Goal: Use online tool/utility: Utilize a website feature to perform a specific function

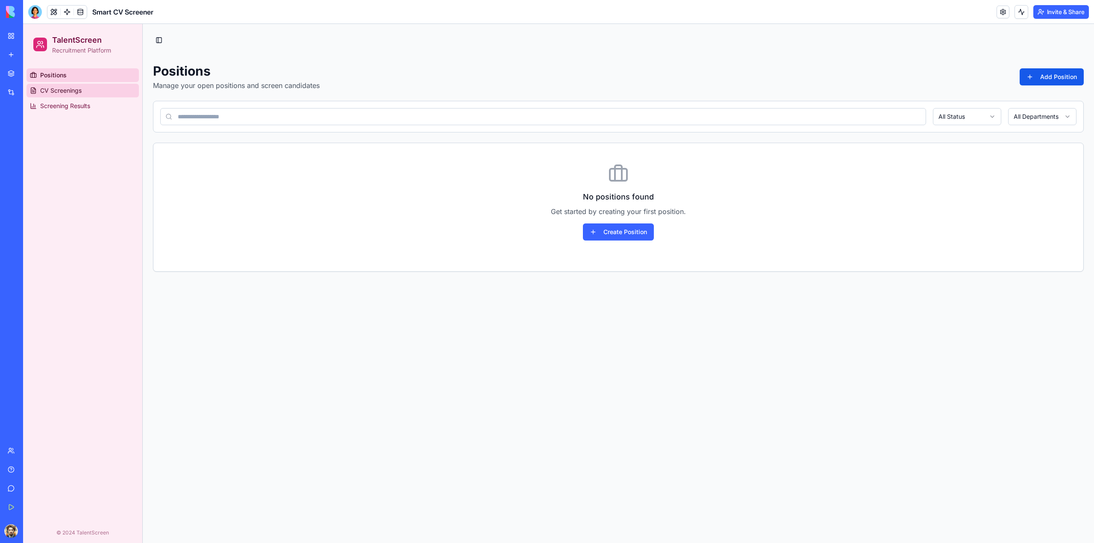
click at [49, 94] on span "CV Screenings" at bounding box center [60, 90] width 41 height 9
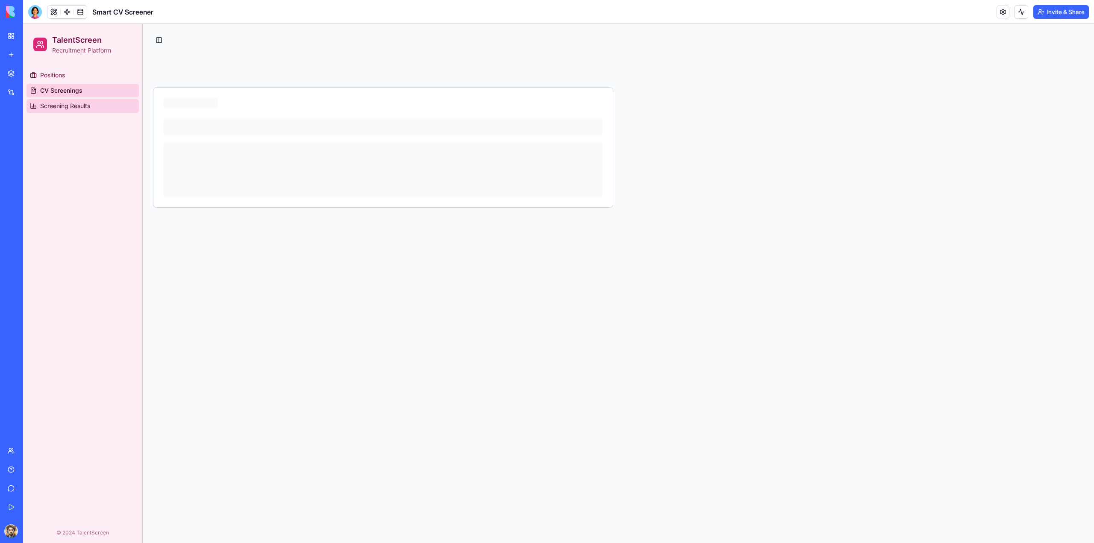
click at [53, 106] on span "Screening Results" at bounding box center [65, 106] width 50 height 9
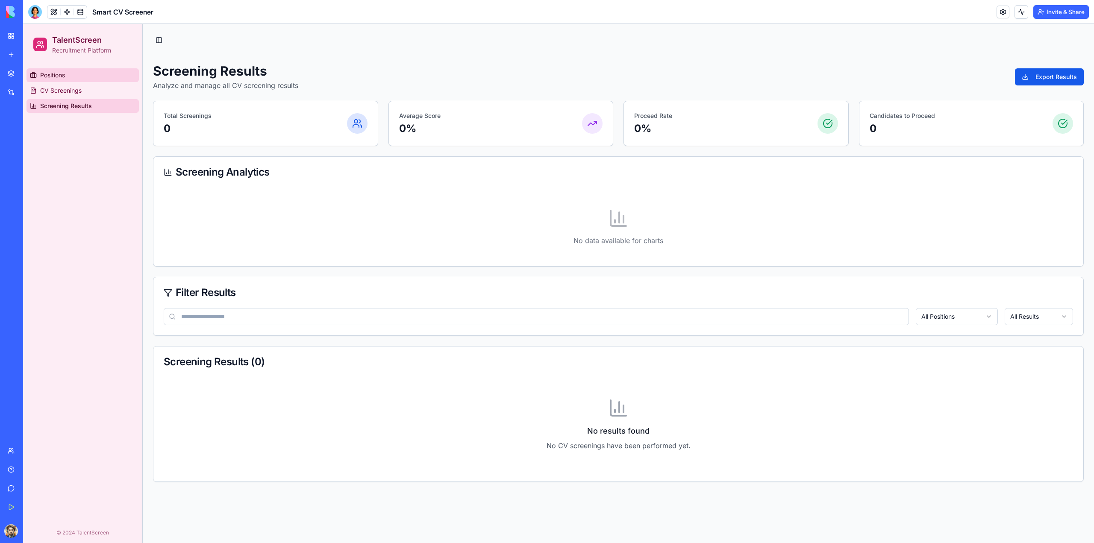
click at [60, 79] on link "Positions" at bounding box center [82, 75] width 112 height 14
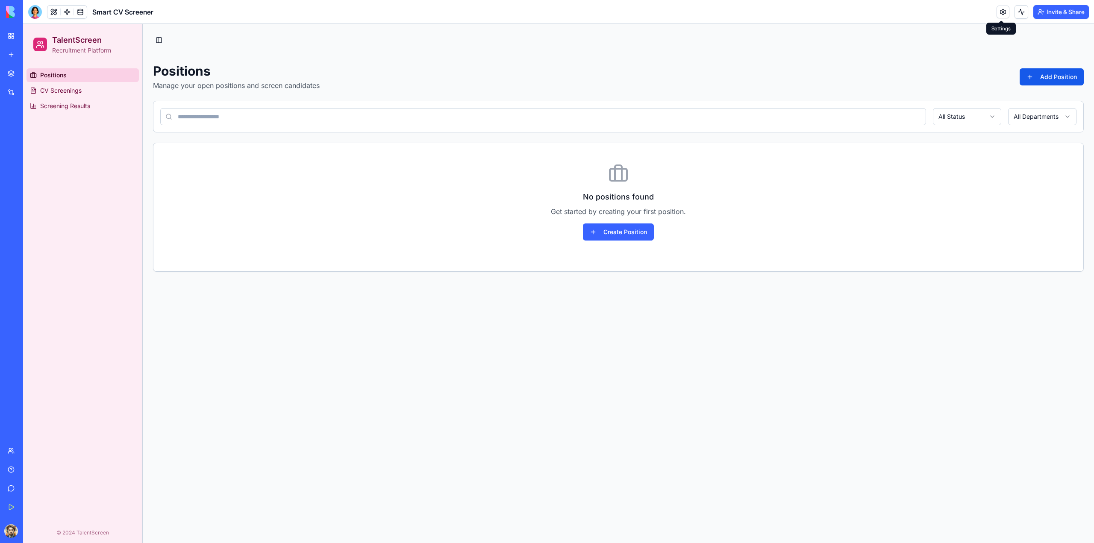
click at [1007, 13] on link at bounding box center [1002, 12] width 13 height 13
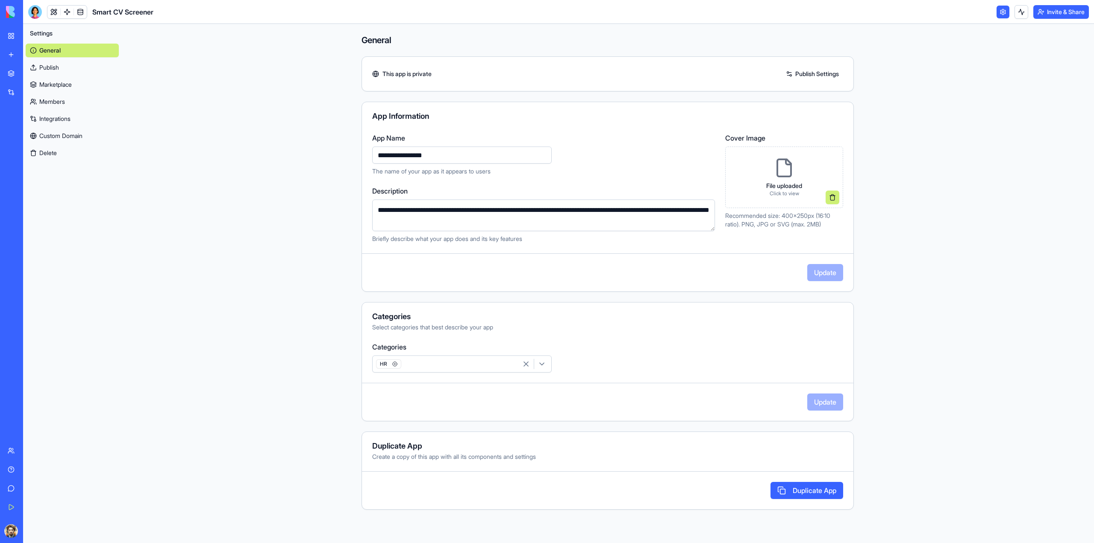
click at [39, 14] on div at bounding box center [35, 12] width 14 height 14
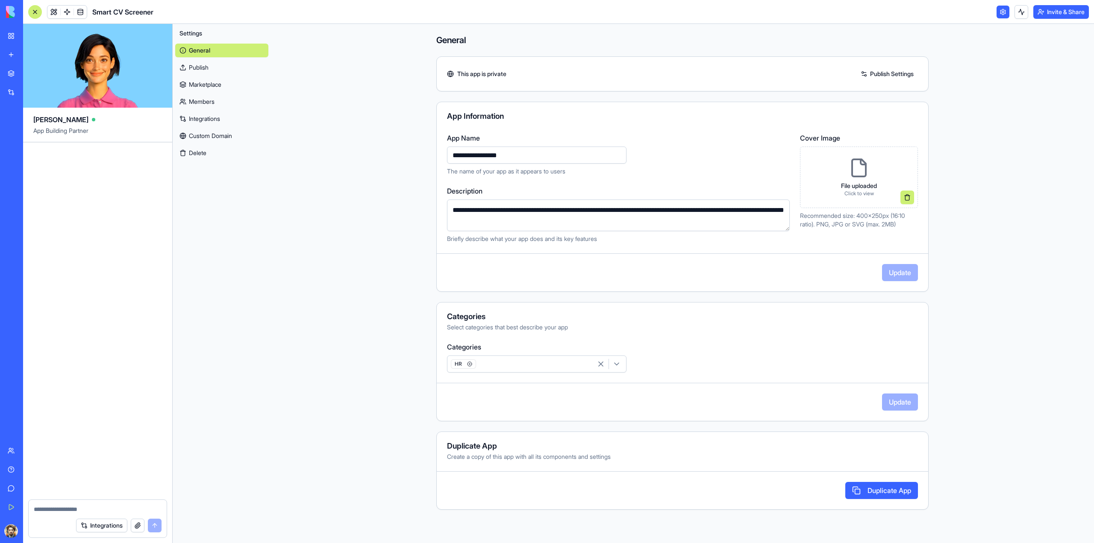
click at [39, 14] on div at bounding box center [35, 12] width 14 height 14
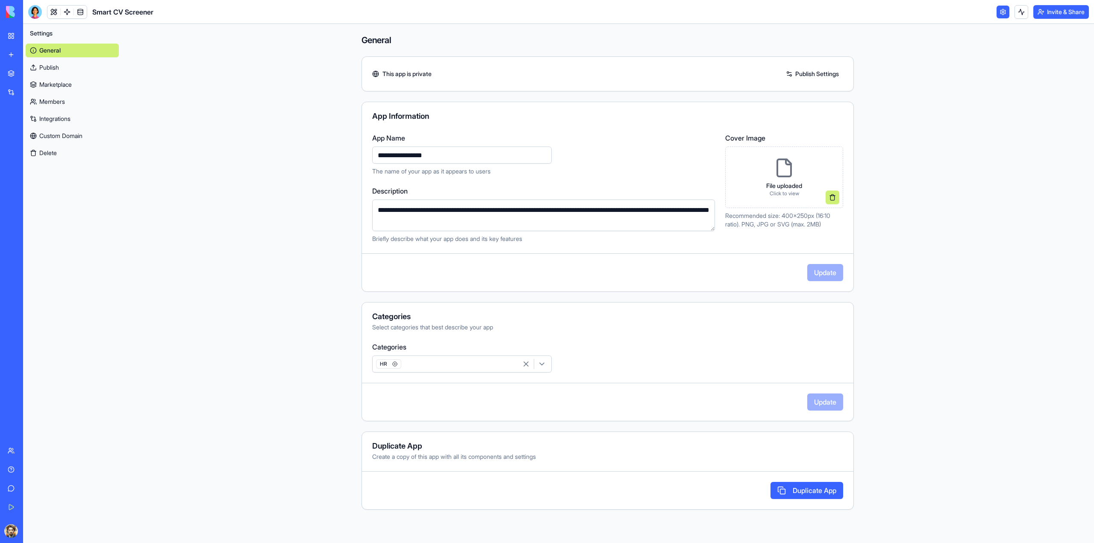
click at [9, 35] on link "My Workspace" at bounding box center [20, 35] width 34 height 17
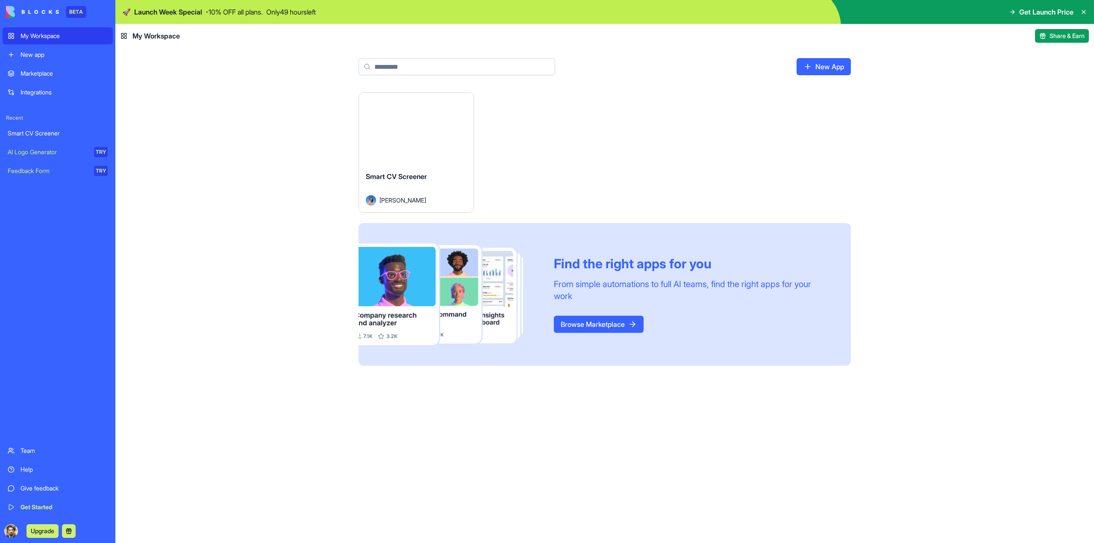
click at [27, 12] on img at bounding box center [32, 12] width 53 height 12
click at [41, 12] on img at bounding box center [32, 12] width 53 height 12
click at [1083, 12] on icon at bounding box center [1083, 11] width 3 height 3
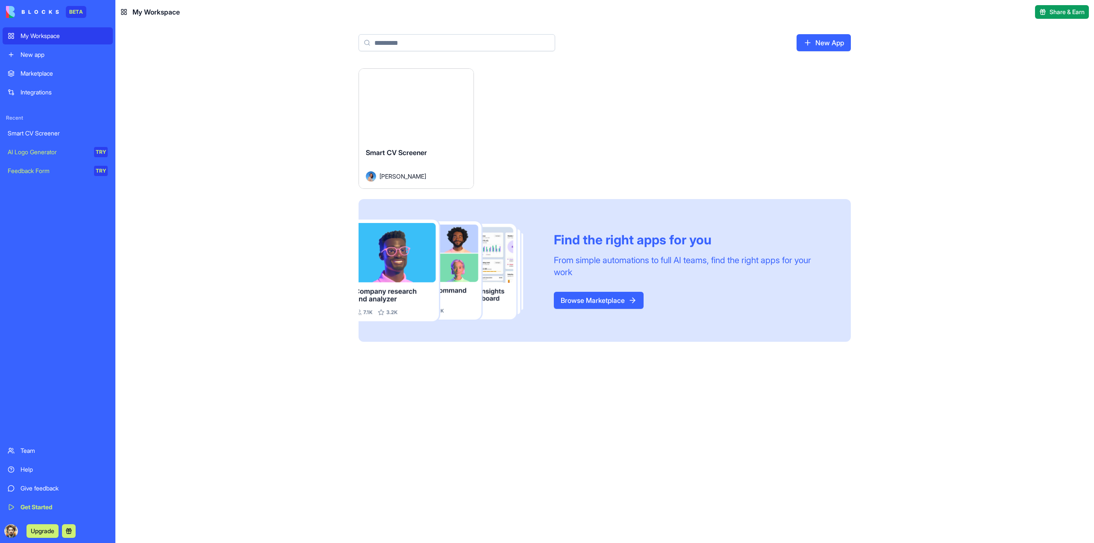
click at [40, 16] on img at bounding box center [32, 12] width 53 height 12
click at [43, 74] on div "Marketplace" at bounding box center [64, 73] width 87 height 9
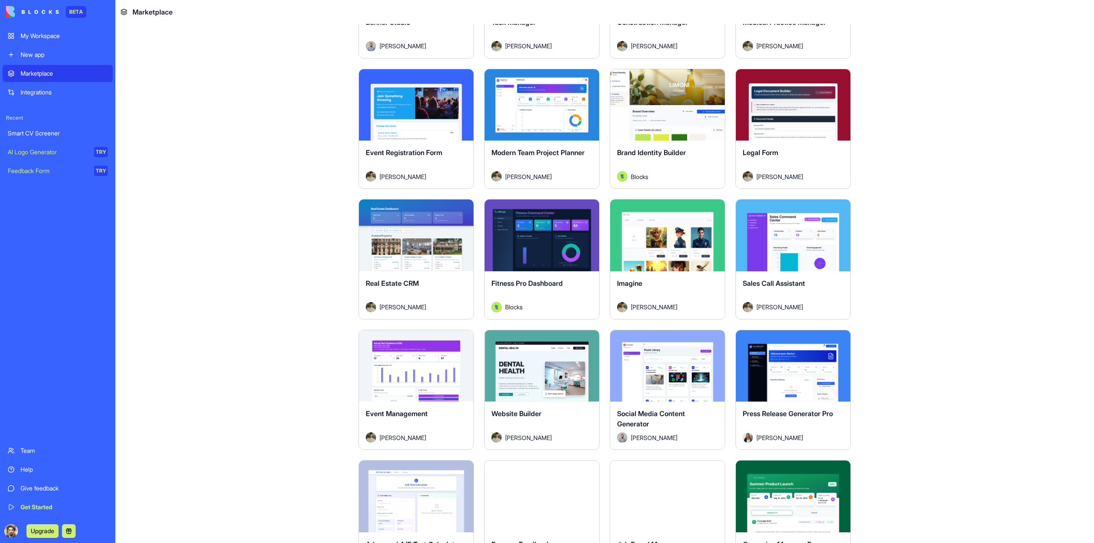
scroll to position [1538, 0]
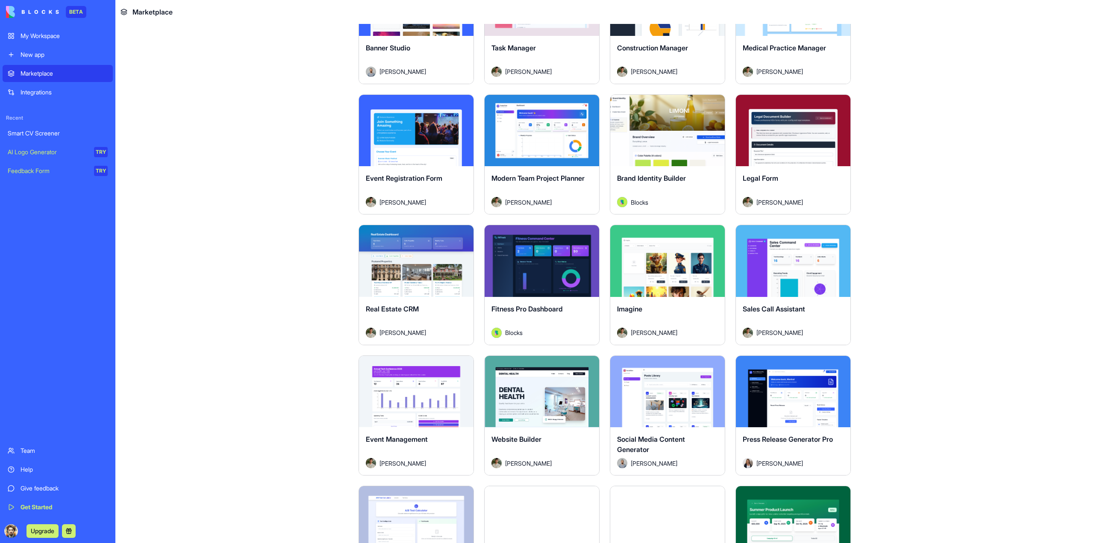
click at [552, 179] on span "Modern Team Project Planner" at bounding box center [537, 178] width 93 height 9
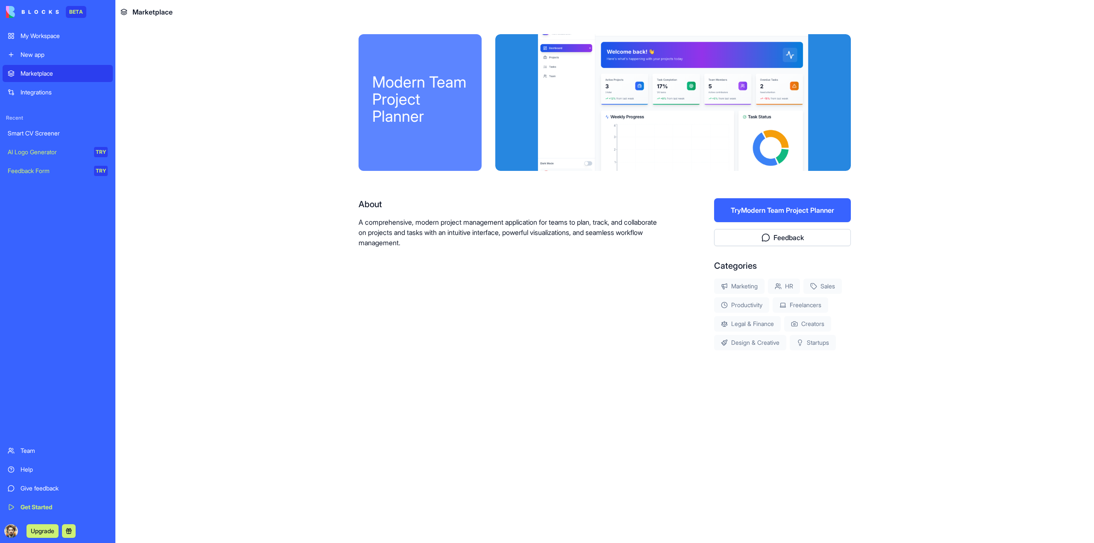
click at [652, 121] on div at bounding box center [672, 102] width 355 height 137
click at [767, 212] on button "Try Modern Team Project Planner" at bounding box center [782, 210] width 137 height 24
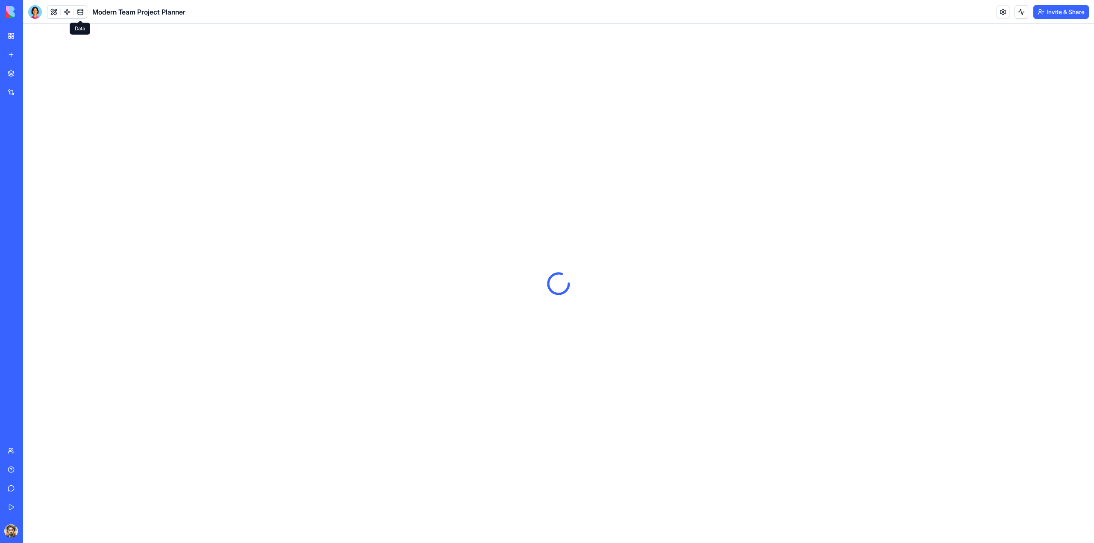
click at [79, 14] on link at bounding box center [80, 12] width 13 height 13
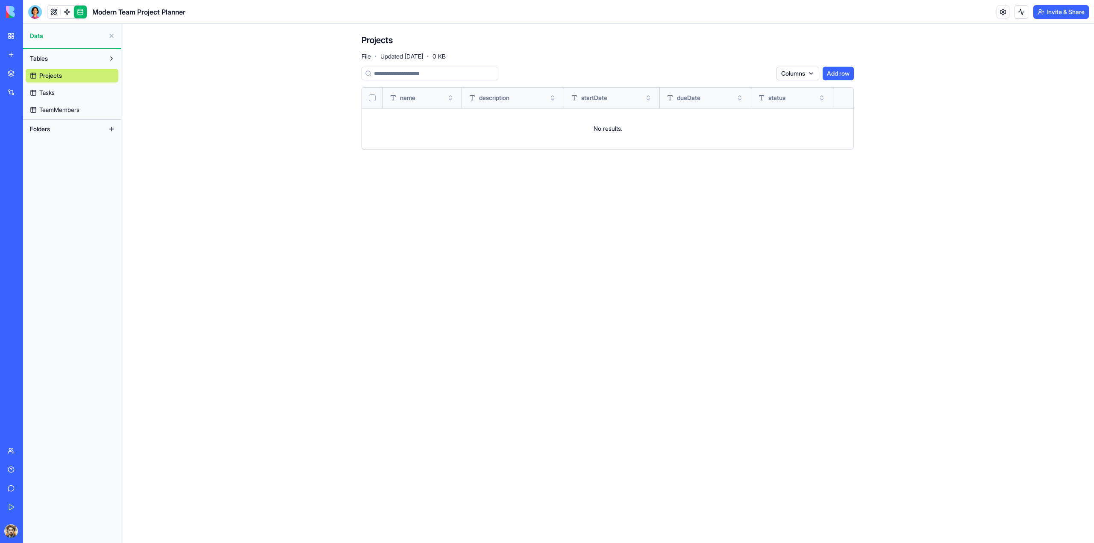
click at [56, 94] on link "Tasks" at bounding box center [72, 93] width 93 height 14
click at [69, 112] on span "TeamMembers" at bounding box center [59, 110] width 40 height 9
click at [70, 74] on link "Projects" at bounding box center [72, 76] width 93 height 14
click at [86, 131] on button "Folders" at bounding box center [65, 129] width 79 height 14
click at [112, 129] on button at bounding box center [112, 129] width 14 height 14
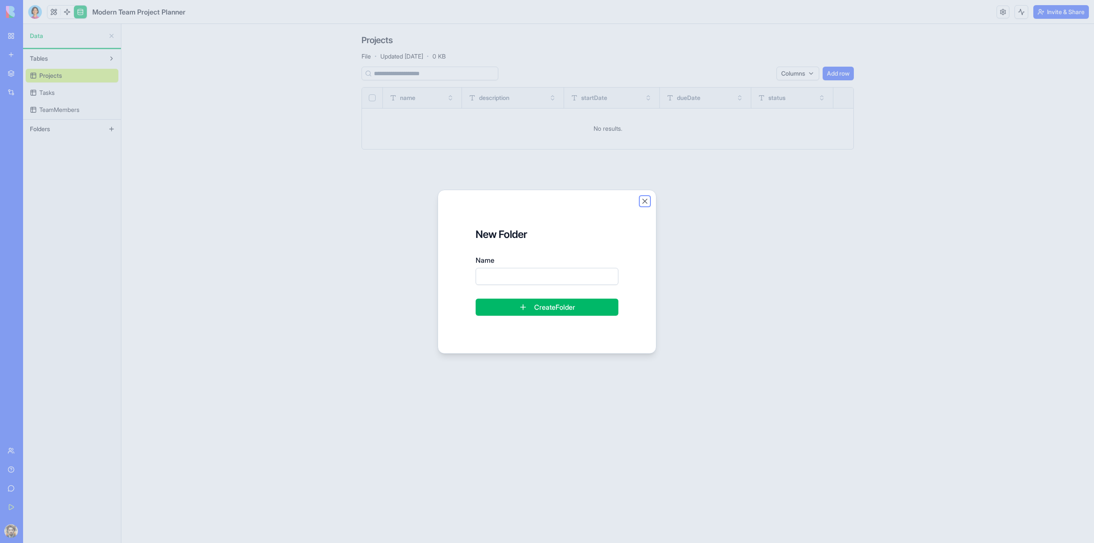
click at [646, 203] on button "Close" at bounding box center [644, 201] width 9 height 9
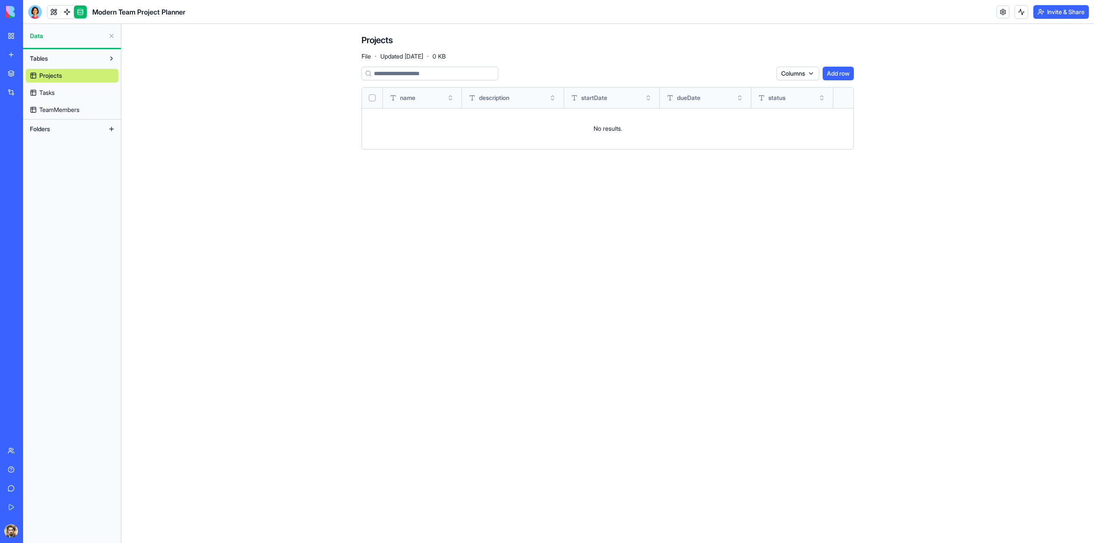
click at [109, 35] on button at bounding box center [112, 36] width 14 height 14
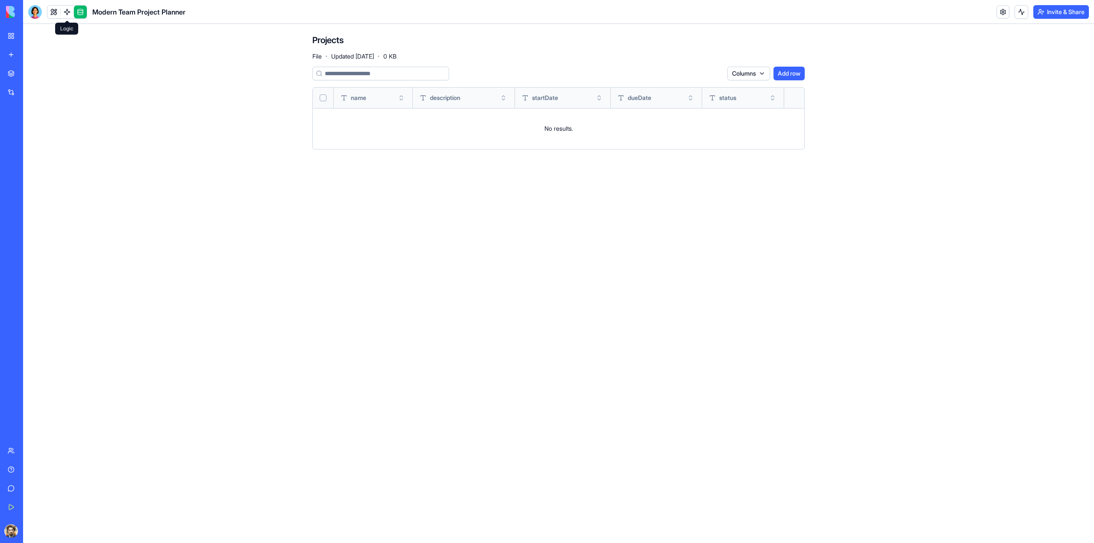
click at [66, 14] on link at bounding box center [67, 12] width 13 height 13
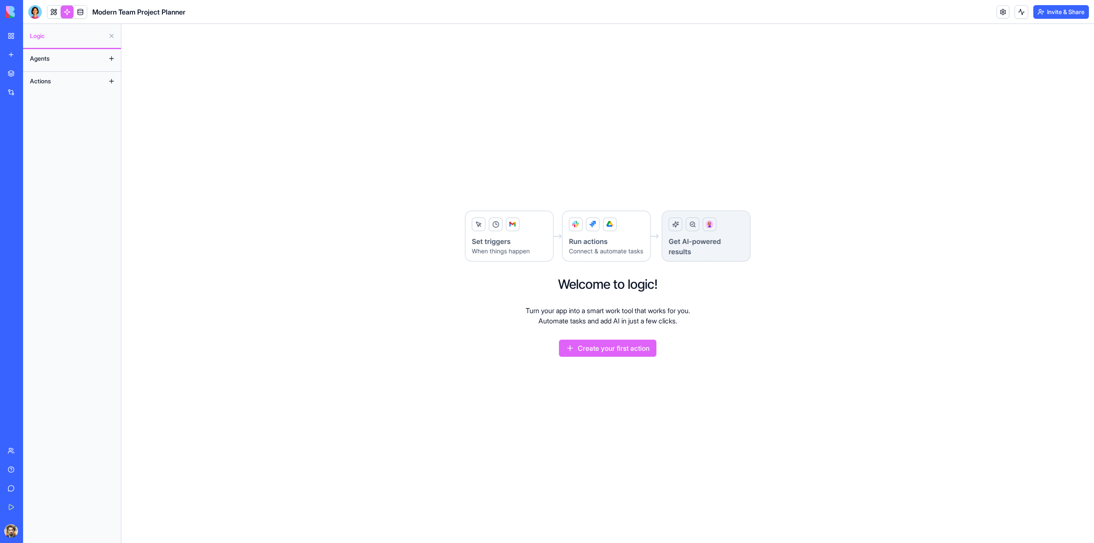
click at [114, 58] on button at bounding box center [112, 59] width 14 height 14
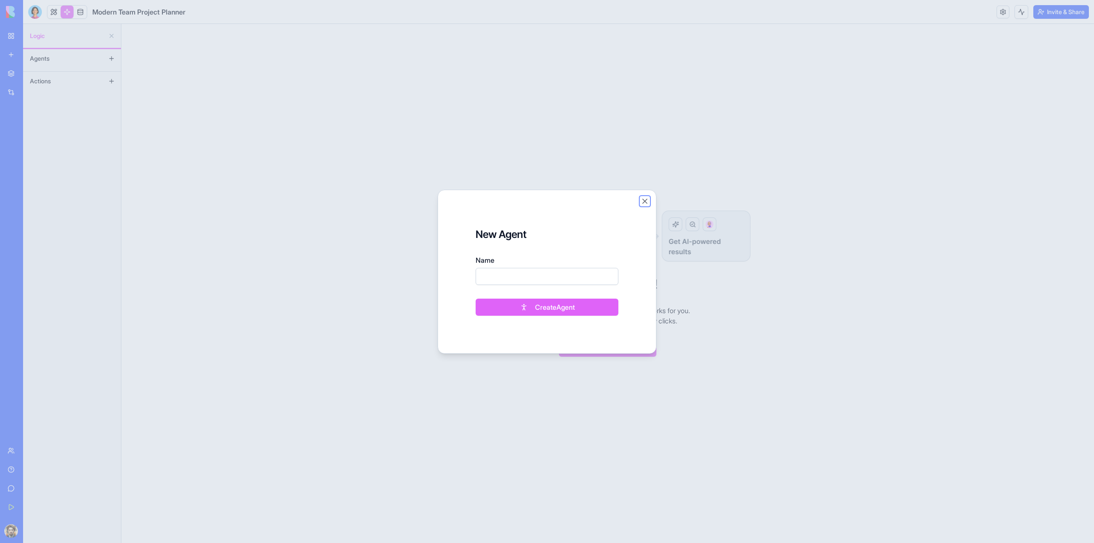
drag, startPoint x: 643, startPoint y: 199, endPoint x: 594, endPoint y: 199, distance: 48.7
click at [642, 199] on button "Close" at bounding box center [644, 201] width 9 height 9
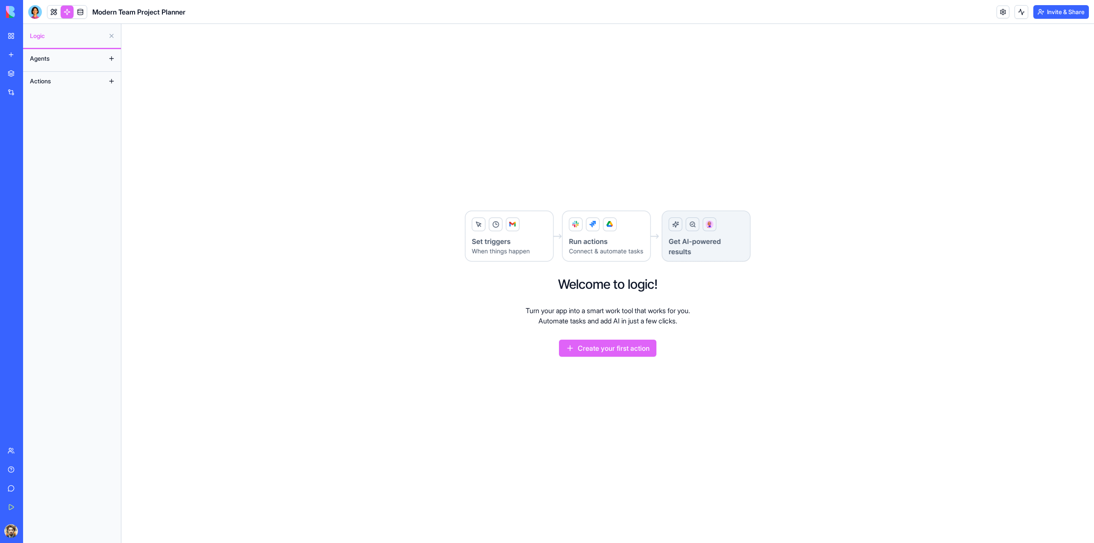
click at [109, 81] on button at bounding box center [112, 81] width 14 height 14
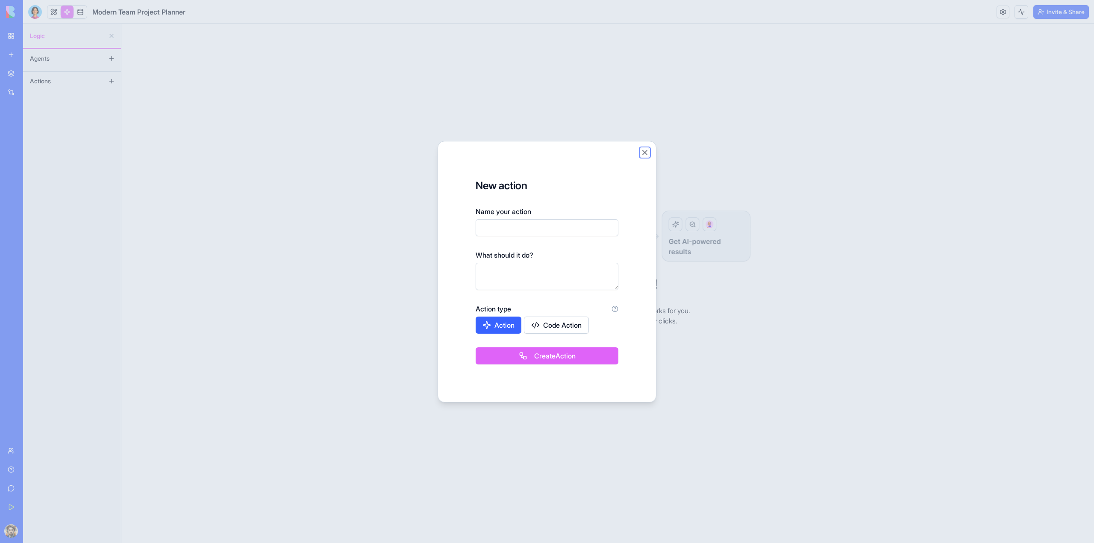
click at [645, 152] on button "Close" at bounding box center [644, 152] width 9 height 9
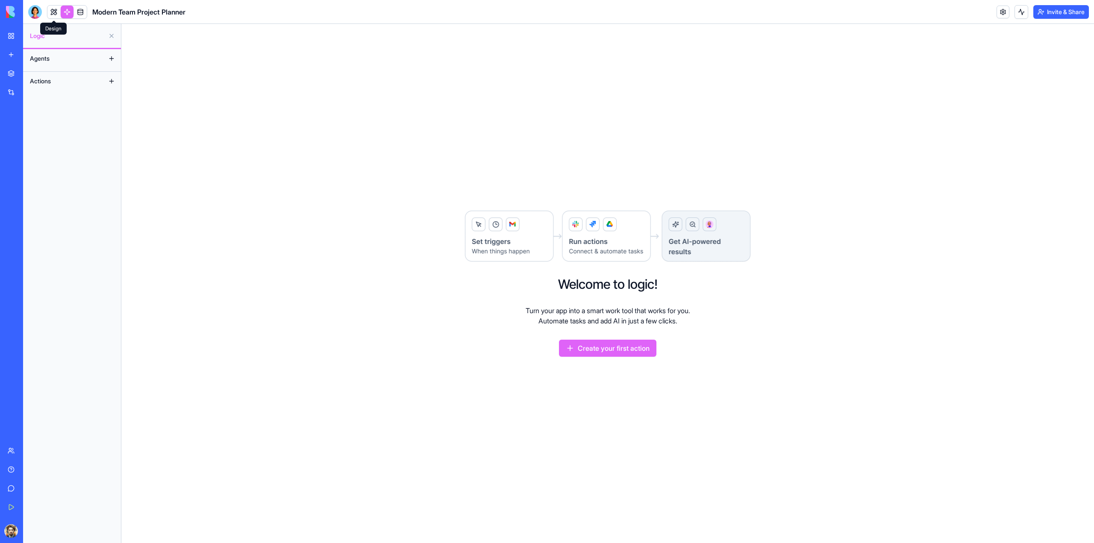
click at [57, 12] on link at bounding box center [53, 12] width 13 height 13
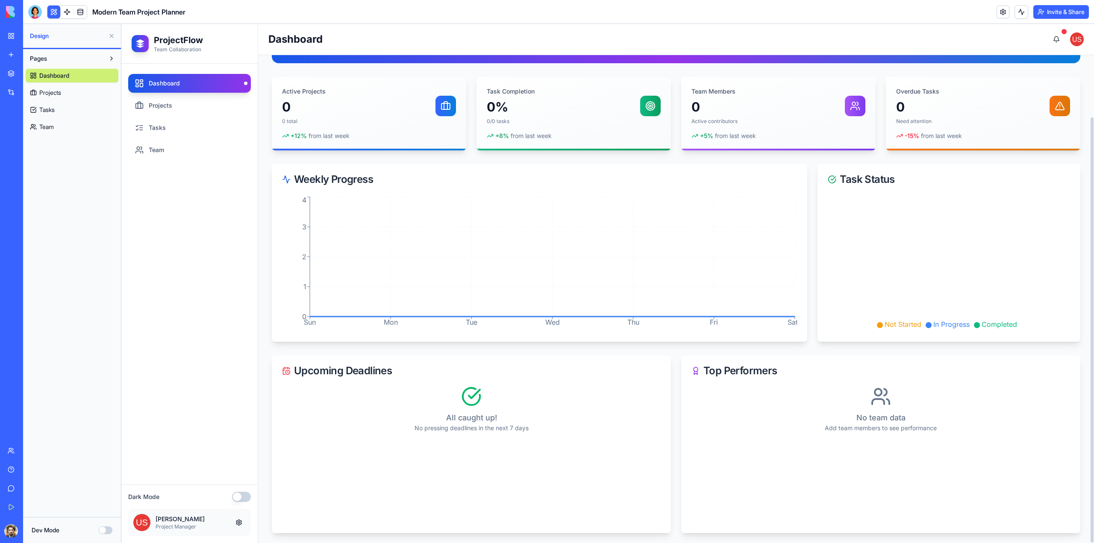
scroll to position [71, 0]
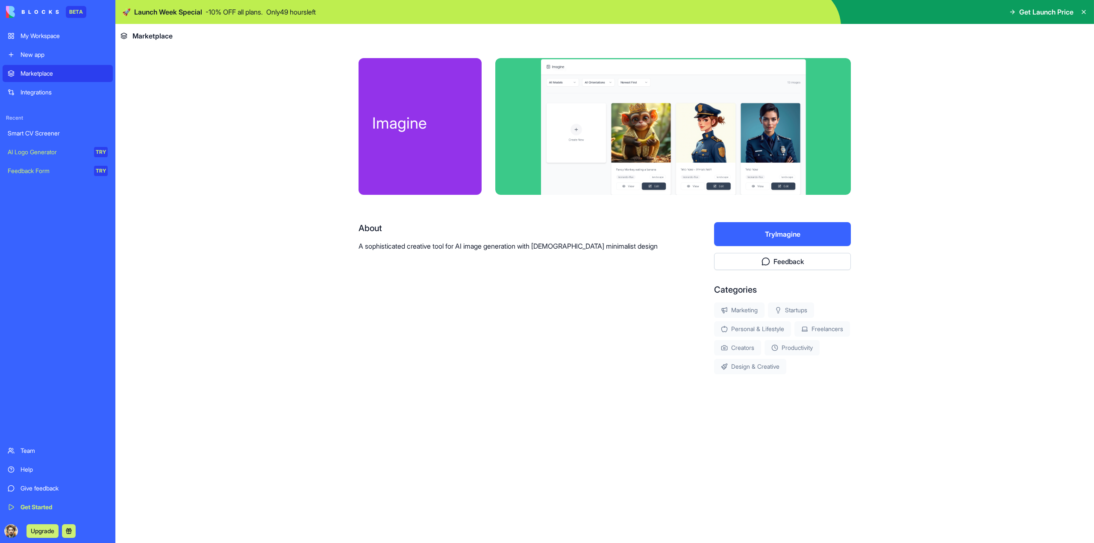
click at [836, 238] on button "Try Imagine" at bounding box center [782, 234] width 137 height 24
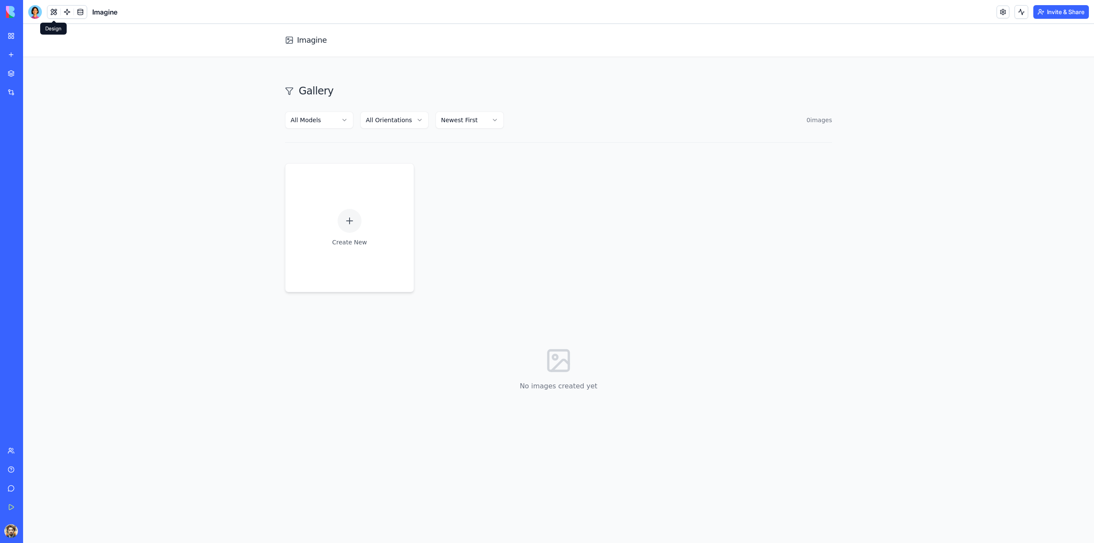
click at [60, 14] on span at bounding box center [54, 12] width 24 height 24
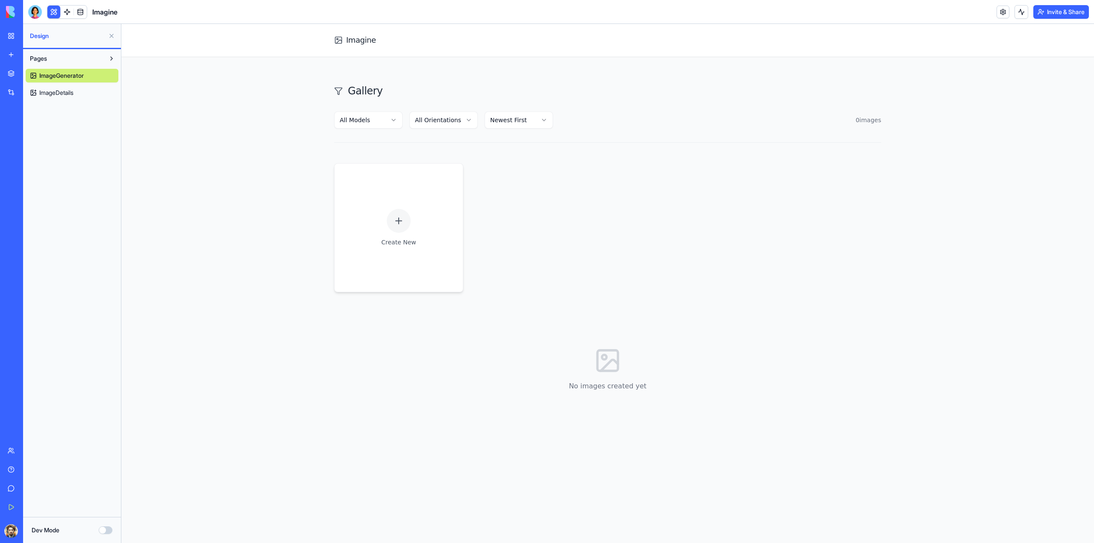
click at [73, 92] on span "ImageDetails" at bounding box center [56, 92] width 34 height 9
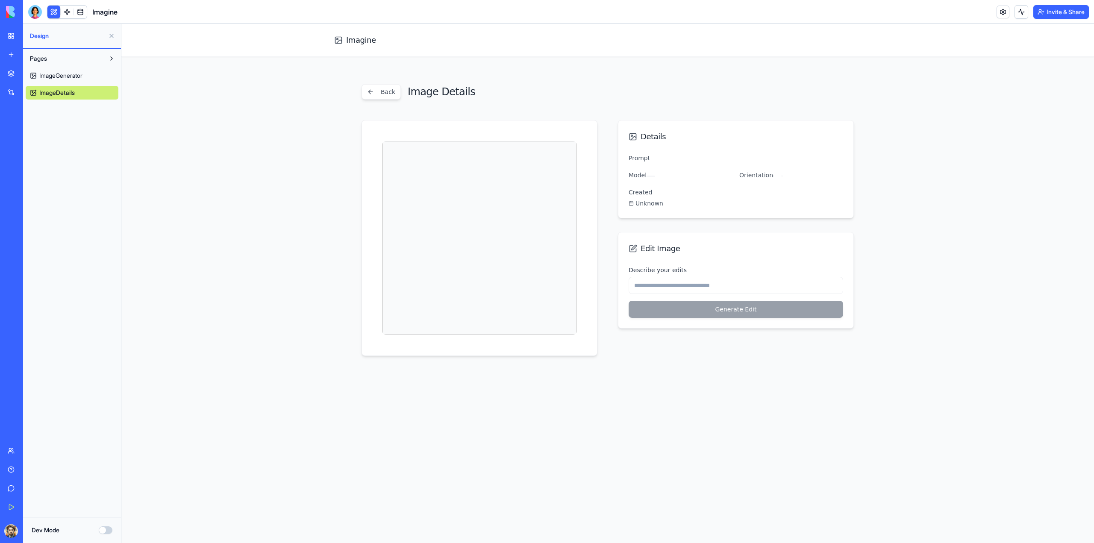
click at [648, 158] on div "Prompt" at bounding box center [735, 158] width 214 height 10
click at [656, 269] on label "Describe your edits" at bounding box center [657, 270] width 58 height 7
click at [656, 277] on input "Describe your edits" at bounding box center [735, 285] width 214 height 17
click at [716, 311] on form "Describe your edits Generate Edit" at bounding box center [735, 291] width 214 height 53
click at [705, 292] on input "Describe your edits" at bounding box center [735, 285] width 214 height 17
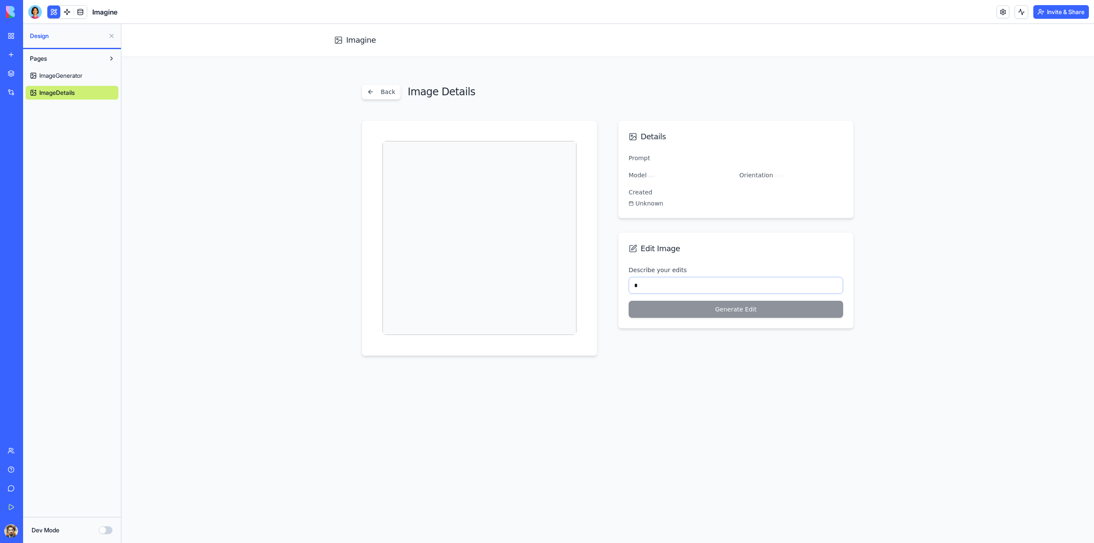
type input "**"
drag, startPoint x: 652, startPoint y: 288, endPoint x: 610, endPoint y: 288, distance: 41.9
click at [610, 288] on div "Details Prompt Model Orientation Created Unknown Edit Image Describe your edits…" at bounding box center [607, 238] width 492 height 236
click at [677, 289] on input "**" at bounding box center [735, 285] width 214 height 17
click at [676, 289] on input "**" at bounding box center [735, 285] width 214 height 17
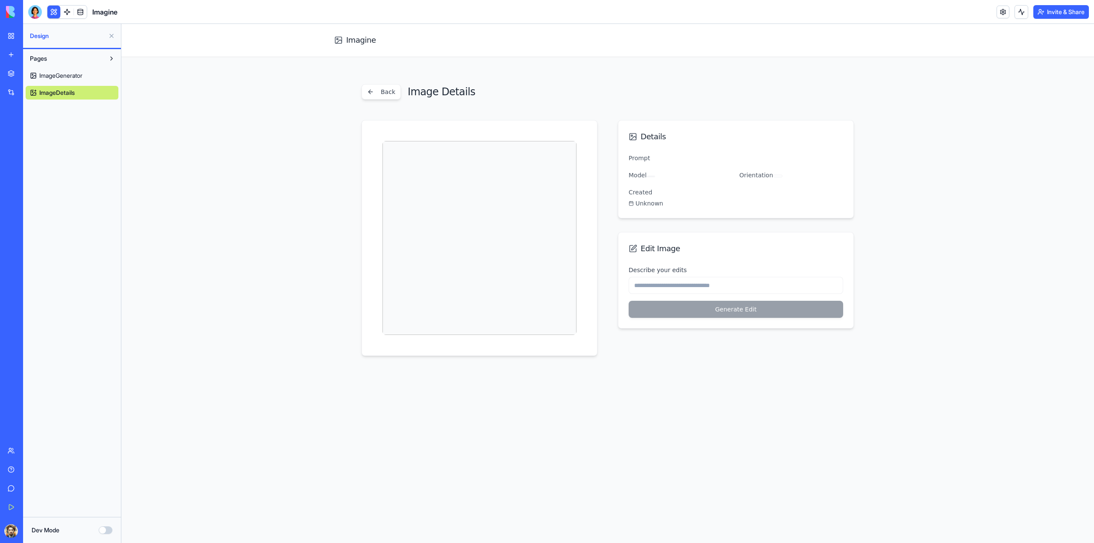
click at [567, 521] on div "Imagine Back Image Details Details Prompt Model Orientation Created Unknown Edi…" at bounding box center [607, 283] width 972 height 519
click at [372, 92] on button "Back" at bounding box center [380, 91] width 39 height 15
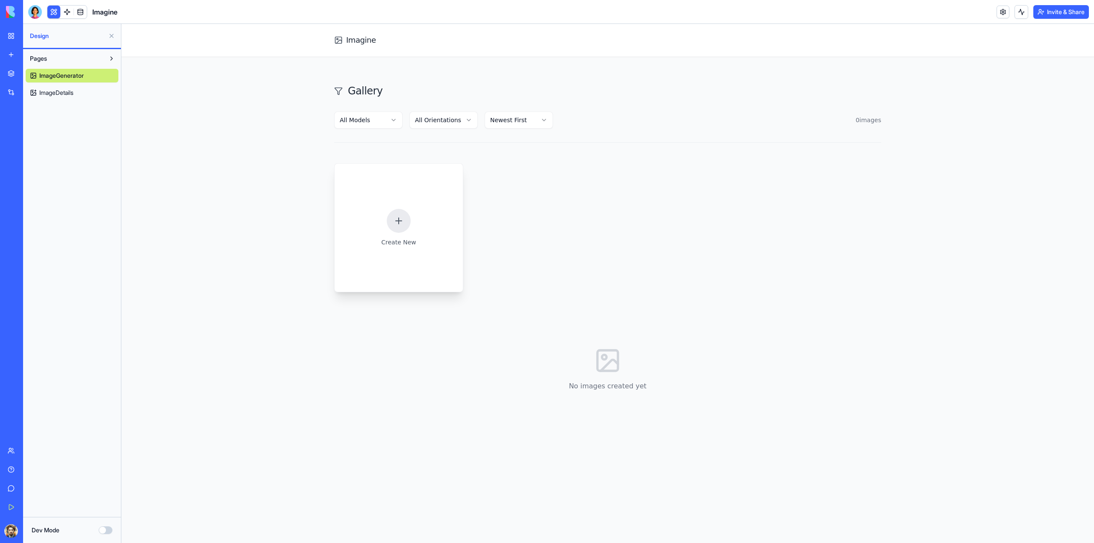
click at [404, 208] on div "Create New" at bounding box center [398, 227] width 129 height 129
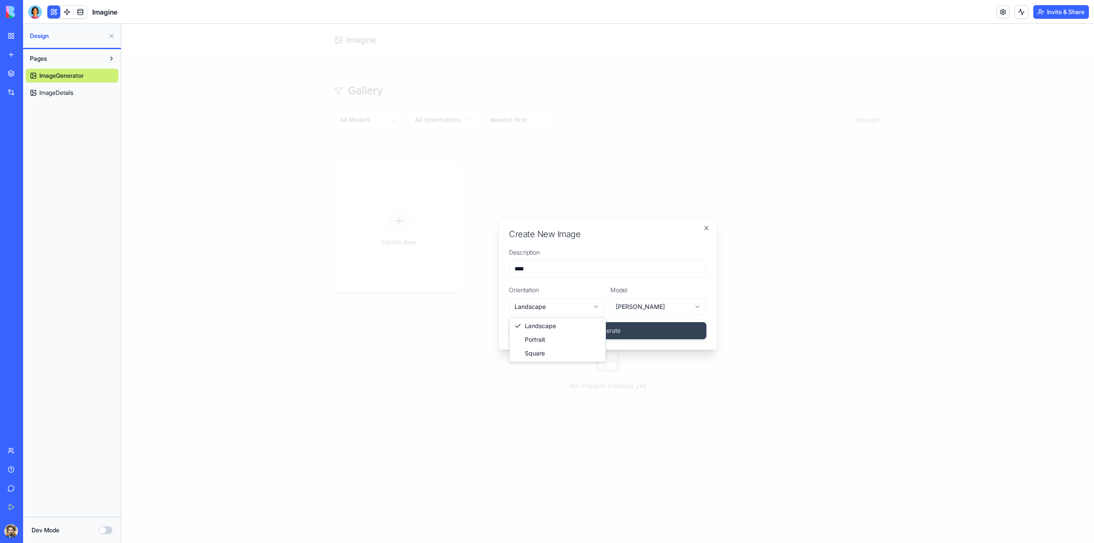
click at [550, 304] on body "**********" at bounding box center [607, 283] width 972 height 519
click at [678, 311] on body "**********" at bounding box center [607, 283] width 972 height 519
drag, startPoint x: 526, startPoint y: 261, endPoint x: 497, endPoint y: 268, distance: 29.7
click at [497, 268] on body "**********" at bounding box center [607, 283] width 972 height 519
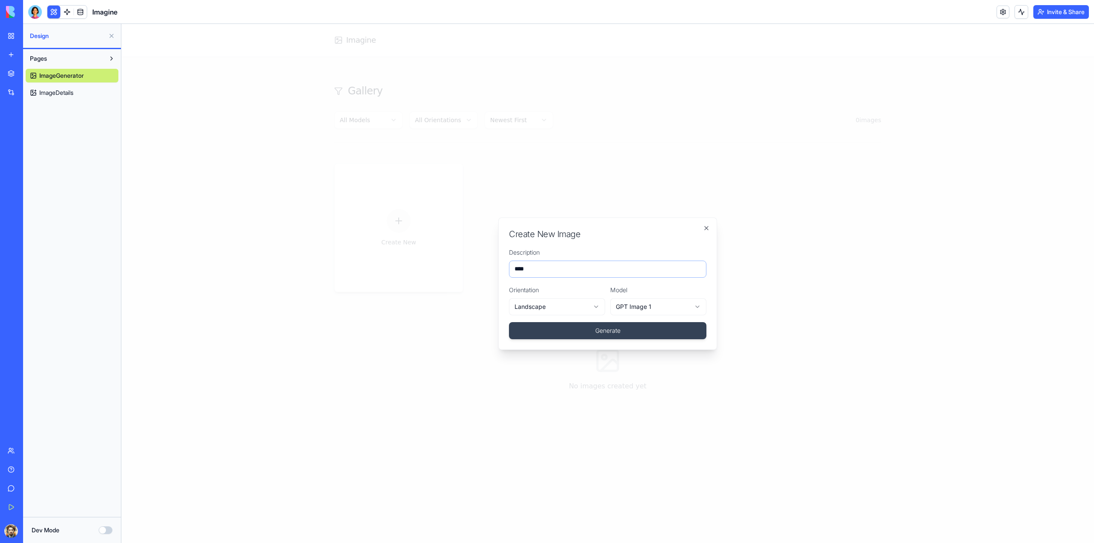
drag, startPoint x: 537, startPoint y: 269, endPoint x: 495, endPoint y: 272, distance: 41.9
click at [495, 272] on body "**********" at bounding box center [607, 283] width 972 height 519
type input "*"
type input "**********"
click at [595, 336] on button "Generate" at bounding box center [607, 330] width 197 height 17
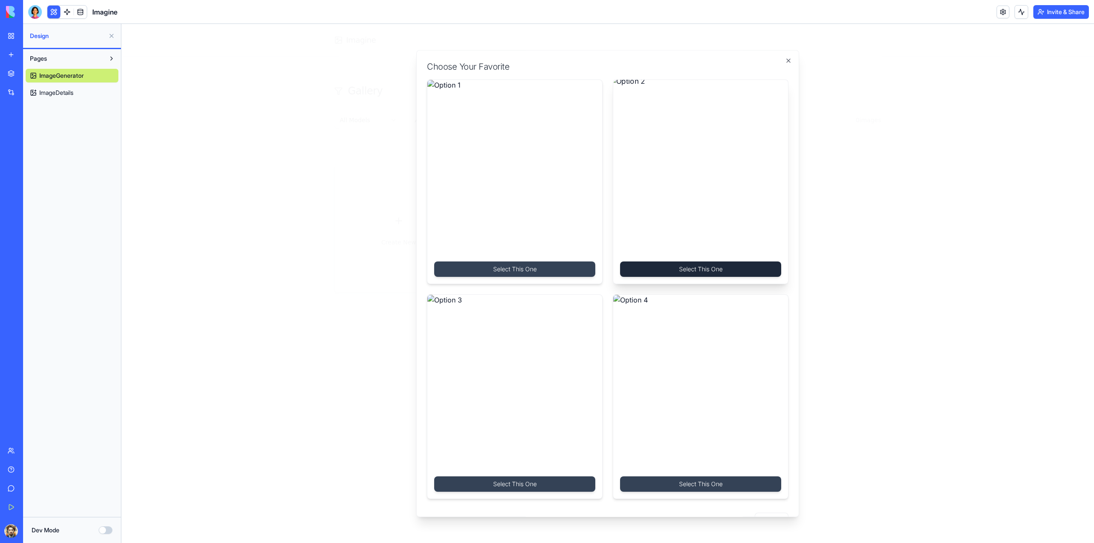
click at [719, 268] on button "Select This One" at bounding box center [700, 268] width 161 height 15
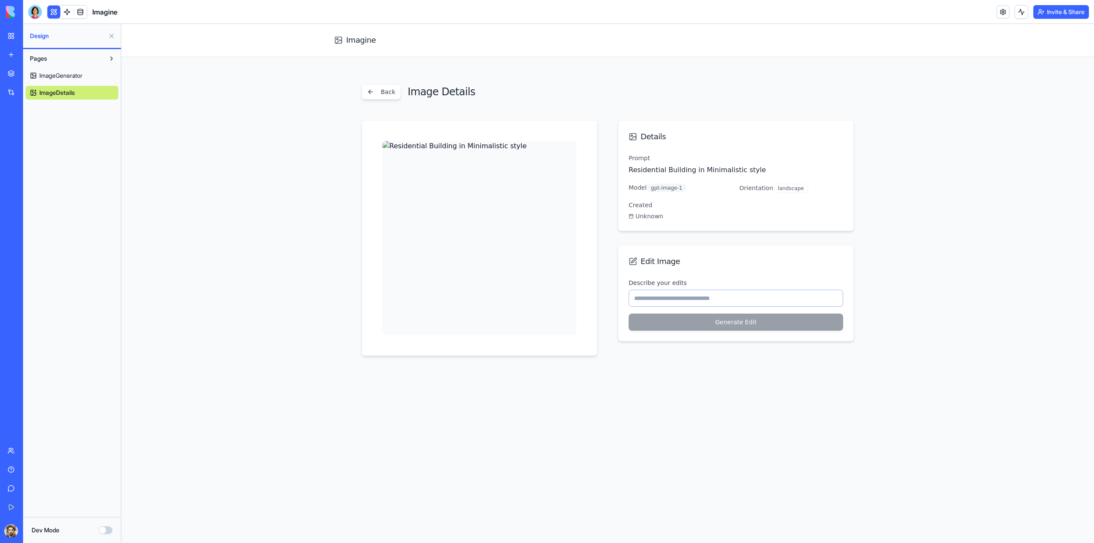
click at [698, 301] on input "Describe your edits" at bounding box center [735, 298] width 214 height 17
click at [504, 219] on img at bounding box center [479, 238] width 194 height 194
click at [670, 298] on input "Describe your edits" at bounding box center [735, 298] width 214 height 17
type input "*"
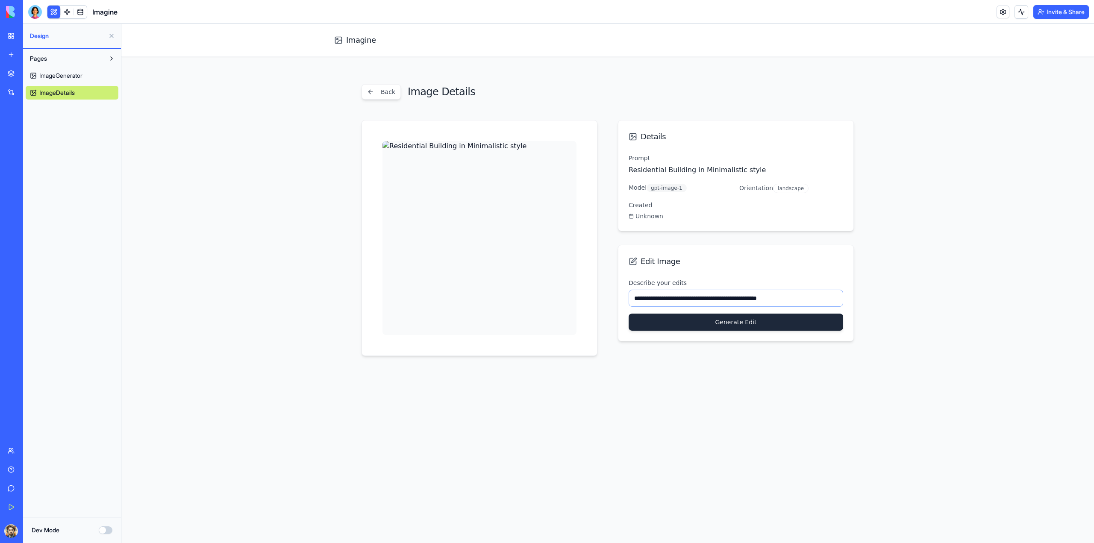
type input "**********"
click at [774, 317] on button "Generate Edit" at bounding box center [735, 322] width 214 height 17
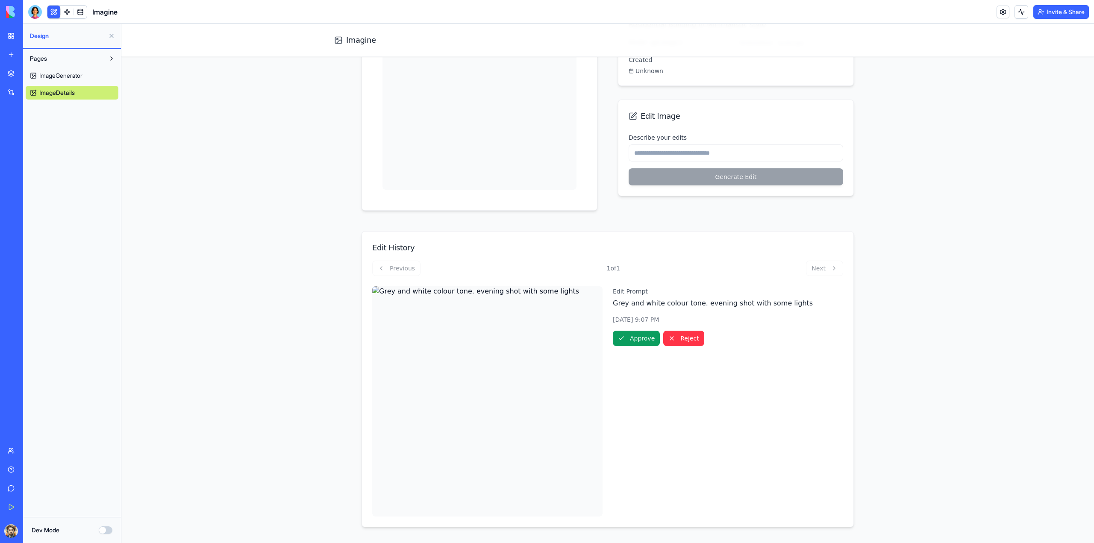
scroll to position [157, 0]
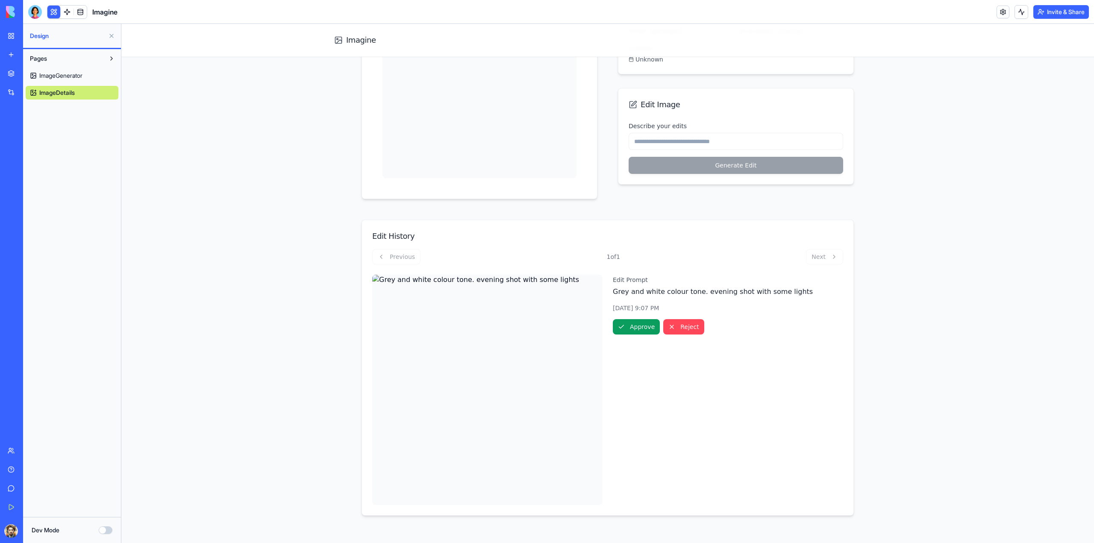
click at [668, 327] on button "Reject" at bounding box center [683, 326] width 41 height 15
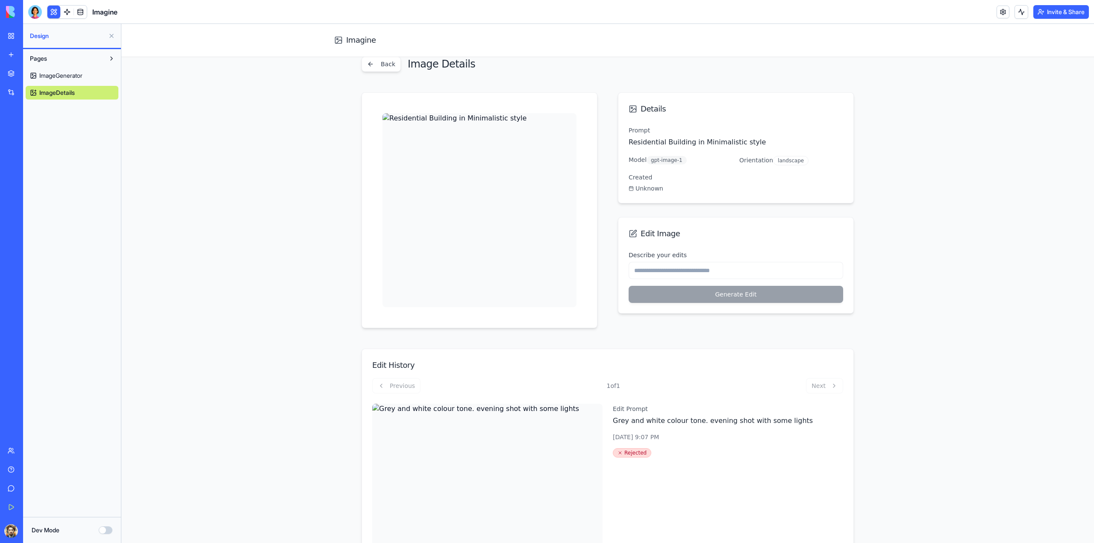
scroll to position [0, 0]
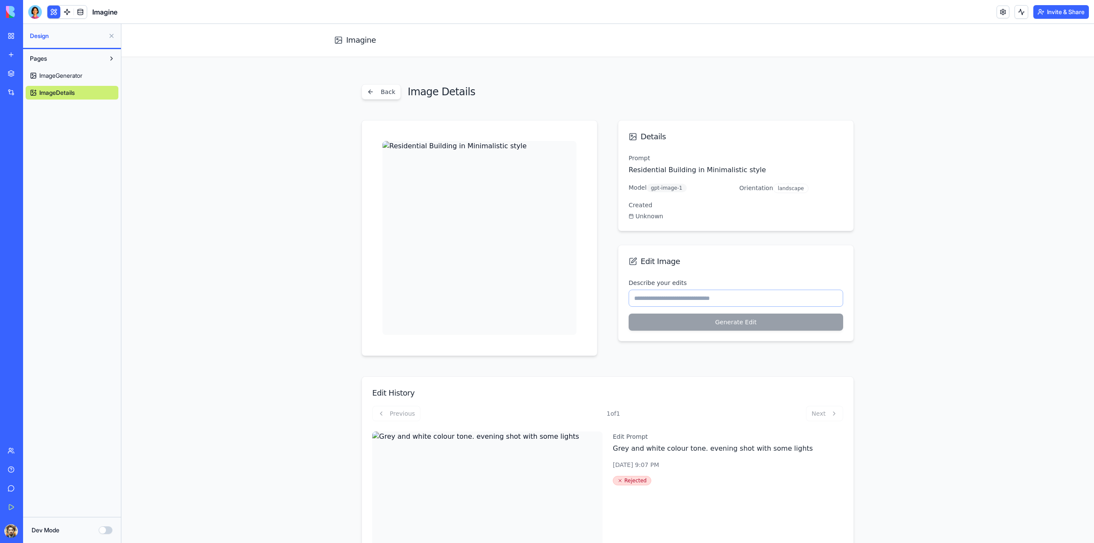
click at [725, 300] on input "Describe your edits" at bounding box center [735, 298] width 214 height 17
click at [36, 12] on div at bounding box center [35, 12] width 14 height 14
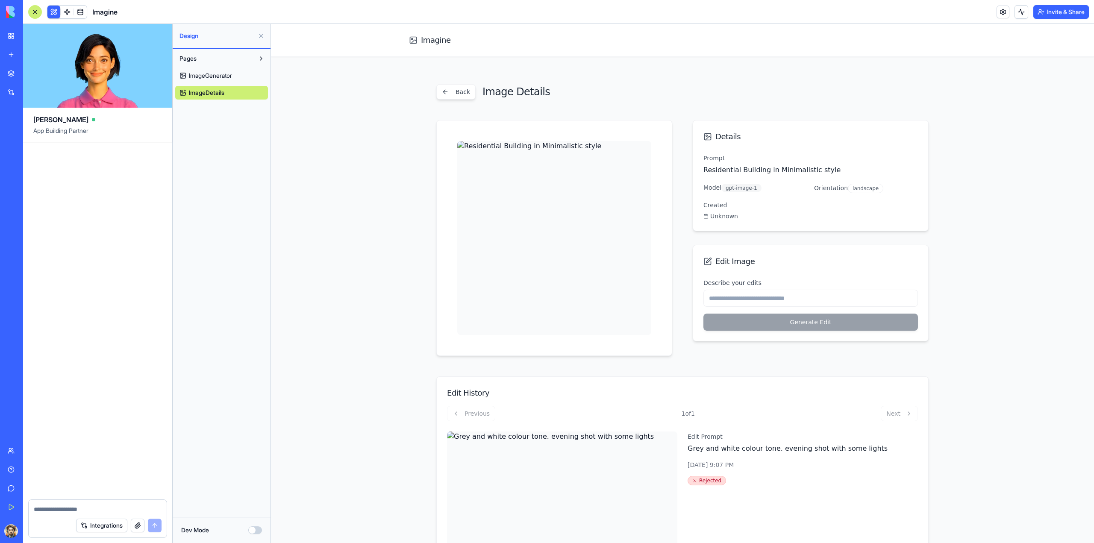
click at [98, 528] on button "Integrations" at bounding box center [101, 526] width 51 height 14
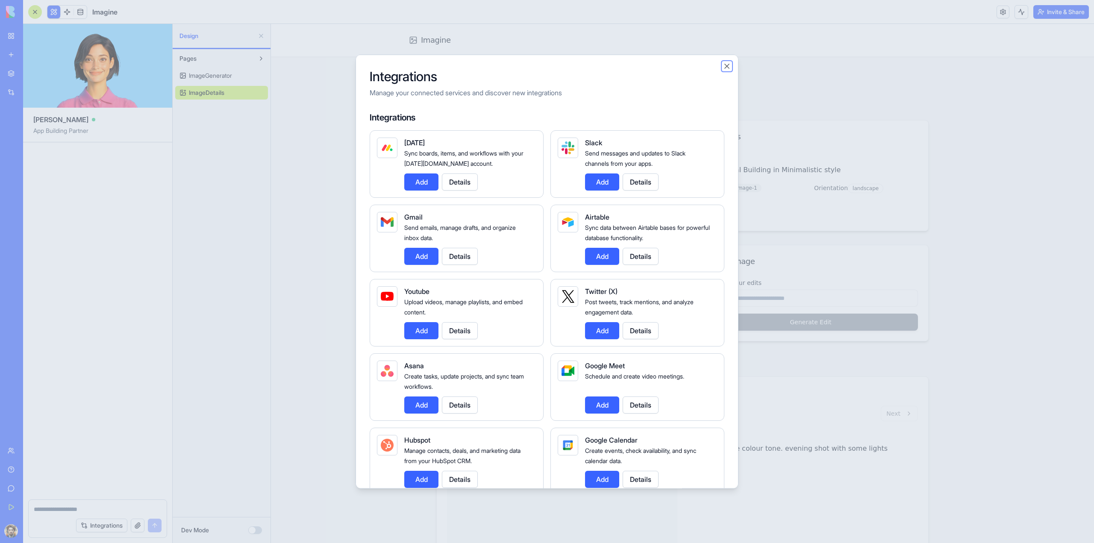
click at [727, 65] on button "Close" at bounding box center [726, 66] width 9 height 9
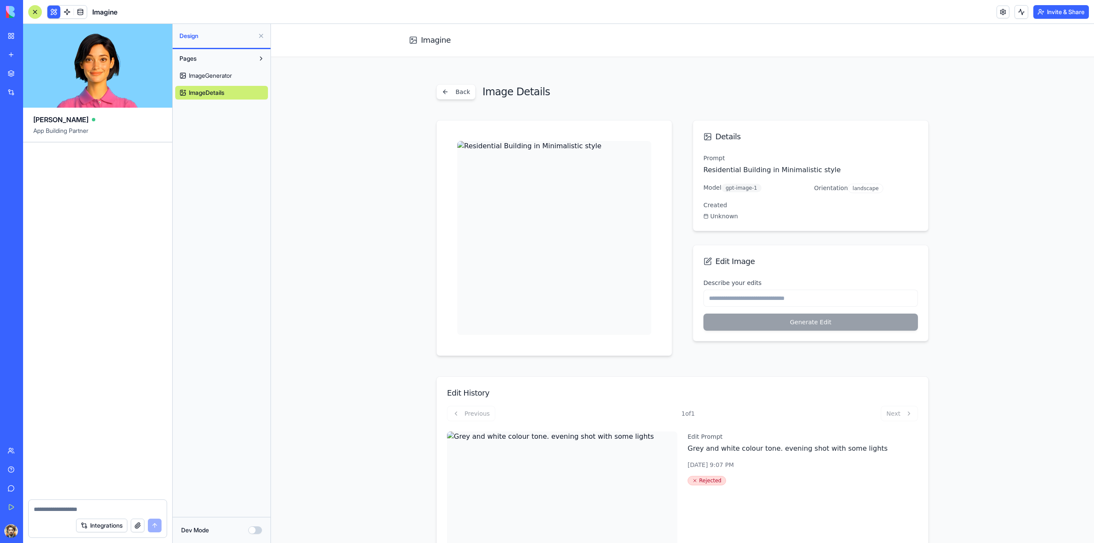
click at [77, 11] on link at bounding box center [80, 12] width 13 height 13
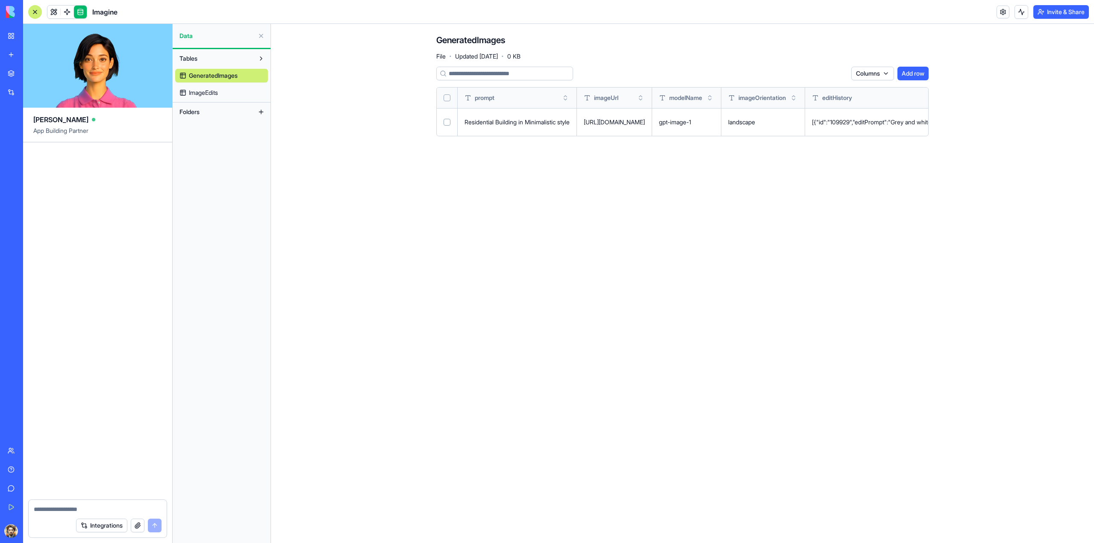
click at [217, 91] on span "ImageEdits" at bounding box center [203, 92] width 29 height 9
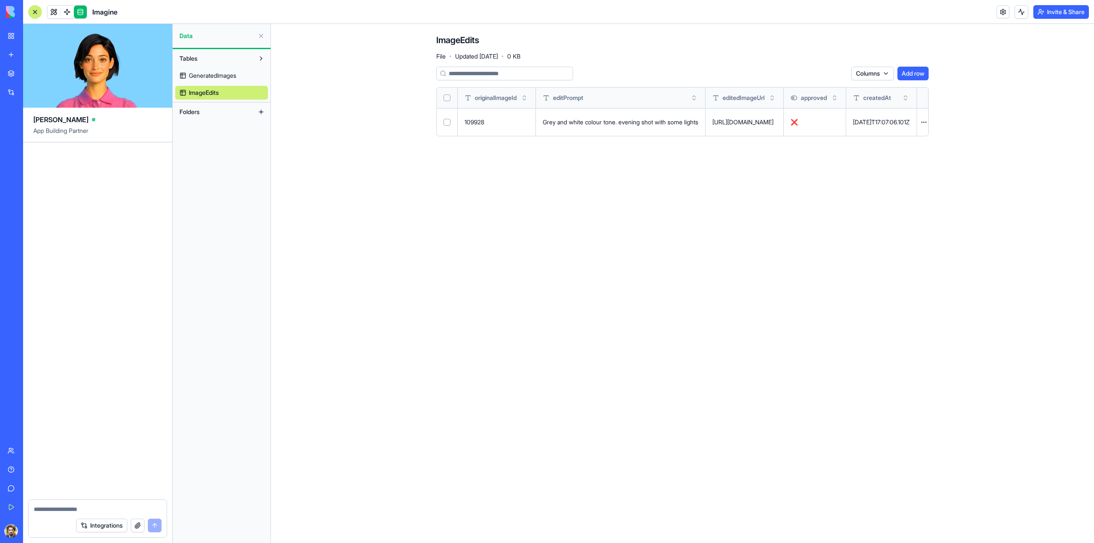
click at [215, 108] on button "Folders" at bounding box center [214, 112] width 79 height 14
click at [66, 12] on link at bounding box center [67, 12] width 13 height 13
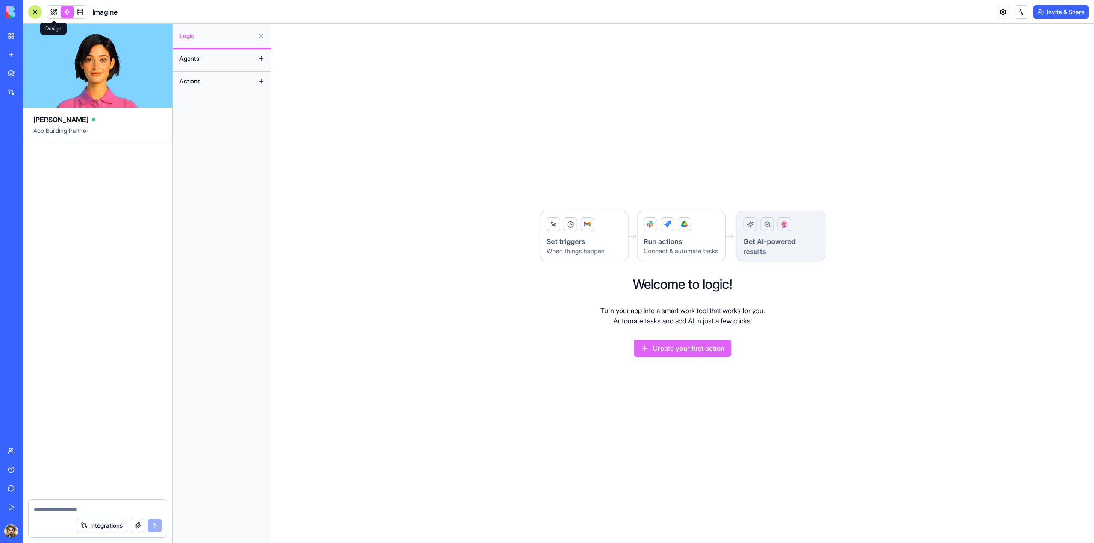
click at [56, 10] on link at bounding box center [53, 12] width 13 height 13
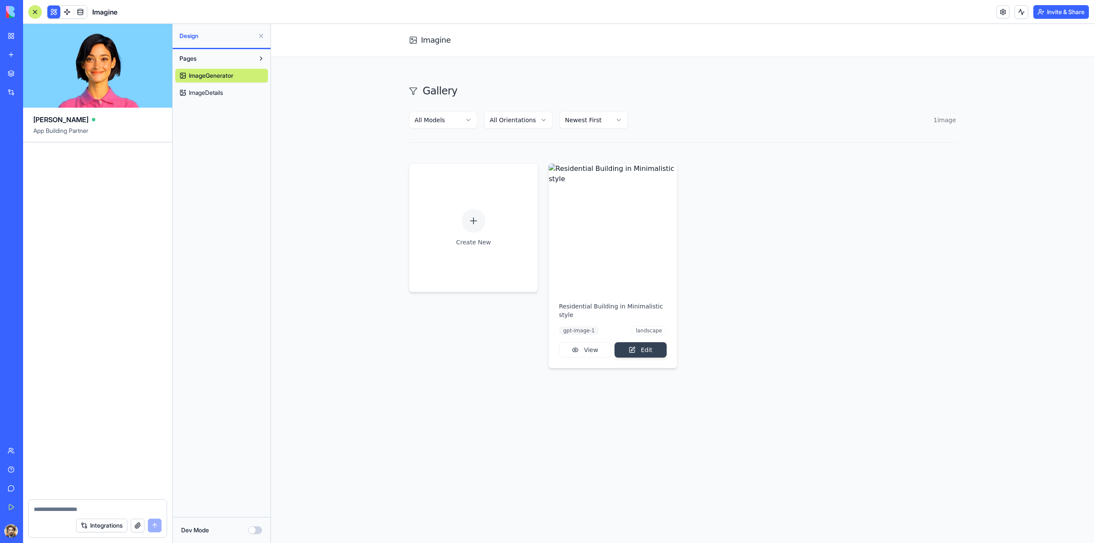
click at [205, 89] on span "ImageDetails" at bounding box center [206, 92] width 34 height 9
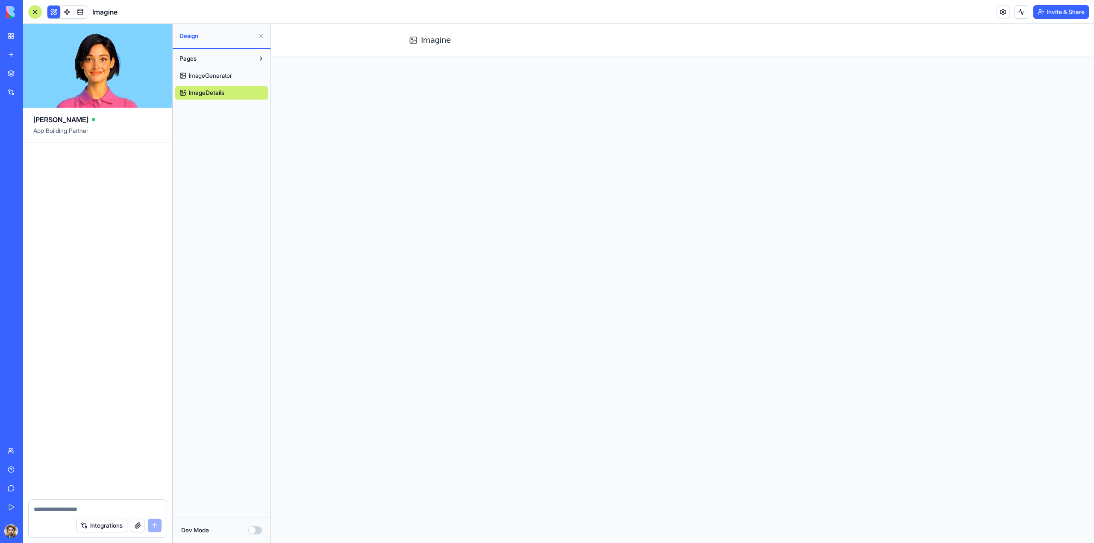
click at [208, 77] on span "ImageGenerator" at bounding box center [210, 75] width 43 height 9
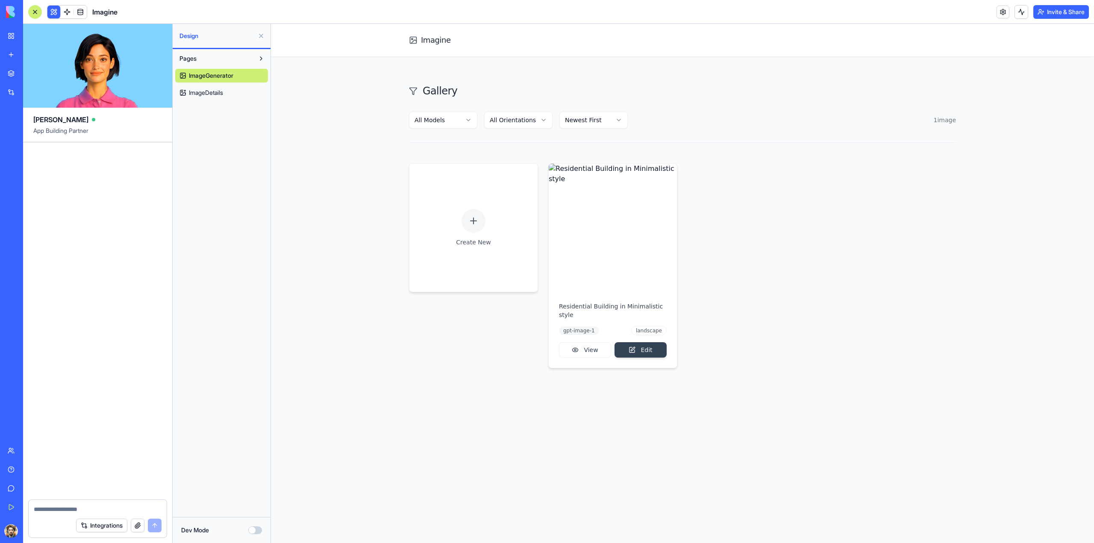
click at [32, 12] on div at bounding box center [35, 12] width 14 height 14
